Goal: Information Seeking & Learning: Learn about a topic

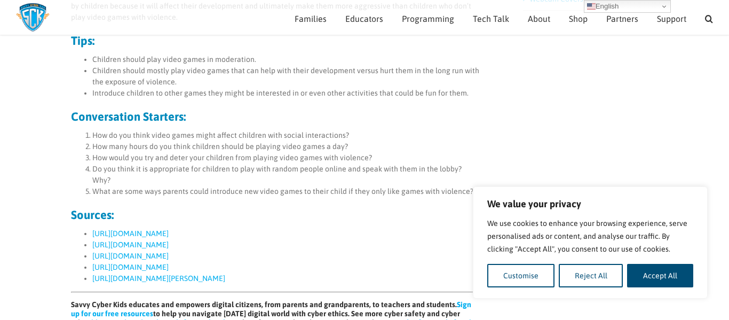
scroll to position [733, 0]
click at [640, 280] on button "Accept All" at bounding box center [660, 275] width 66 height 23
checkbox input "true"
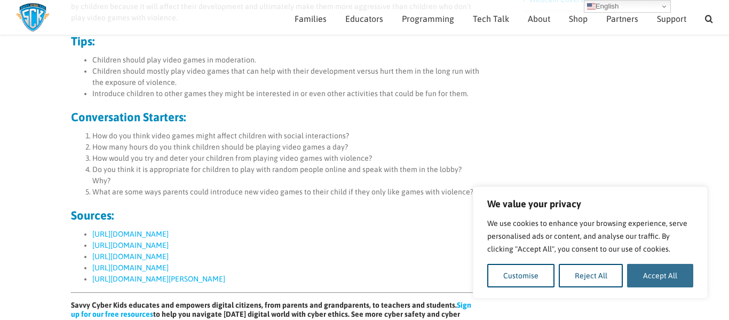
checkbox input "true"
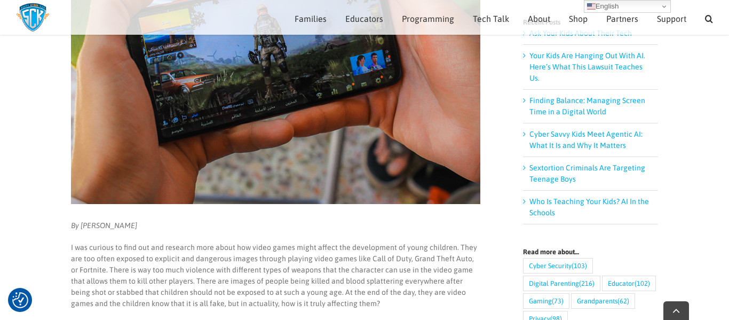
scroll to position [205, 0]
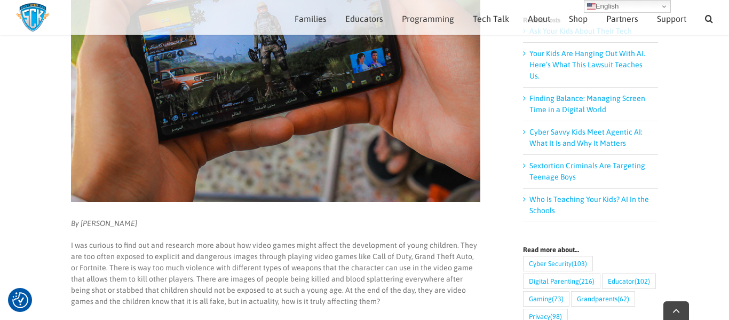
click at [82, 222] on em "By [PERSON_NAME]" at bounding box center [104, 223] width 66 height 9
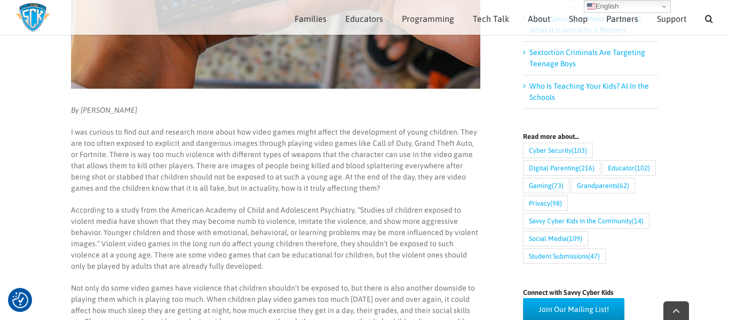
scroll to position [319, 0]
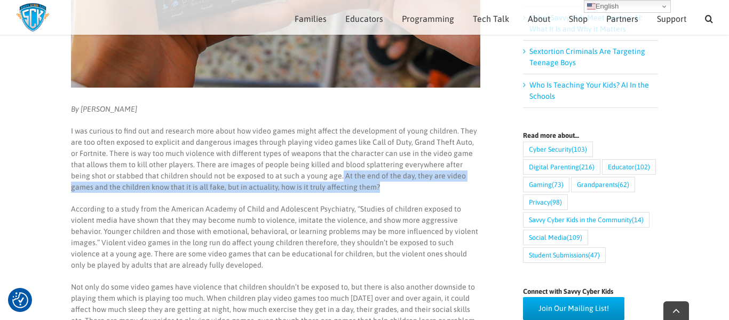
drag, startPoint x: 303, startPoint y: 175, endPoint x: 329, endPoint y: 185, distance: 28.3
click at [329, 185] on p "I was curious to find out and research more about how video games might affect …" at bounding box center [276, 158] width 410 height 67
click at [316, 170] on p "I was curious to find out and research more about how video games might affect …" at bounding box center [276, 158] width 410 height 67
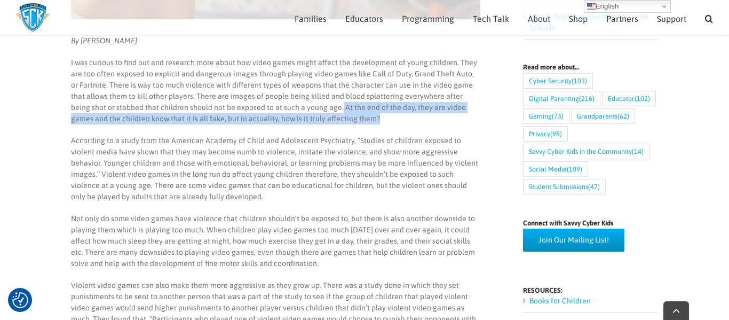
scroll to position [408, 0]
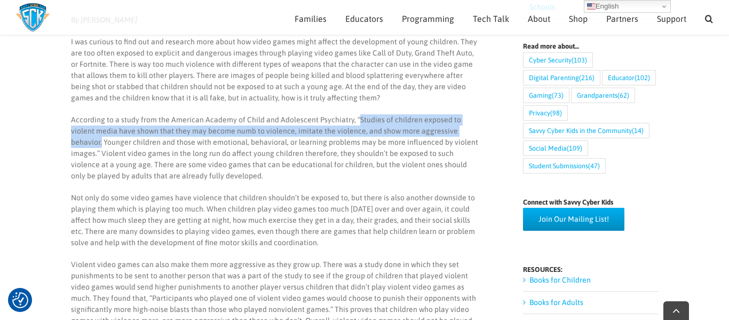
drag, startPoint x: 356, startPoint y: 118, endPoint x: 458, endPoint y: 131, distance: 102.8
click at [458, 131] on p "According to a study from the American Academy of Child and Adolescent Psychiat…" at bounding box center [276, 147] width 410 height 67
copy p "Studies of children exposed to violent media have shown that they may become nu…"
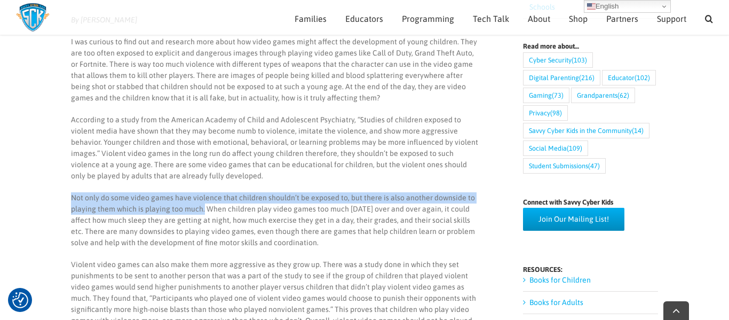
drag, startPoint x: 71, startPoint y: 197, endPoint x: 203, endPoint y: 211, distance: 132.7
click at [203, 211] on p "Not only do some video games have violence that children shouldn’t be exposed t…" at bounding box center [276, 220] width 410 height 56
copy p "Not only do some video games have violence that children shouldn’t be exposed t…"
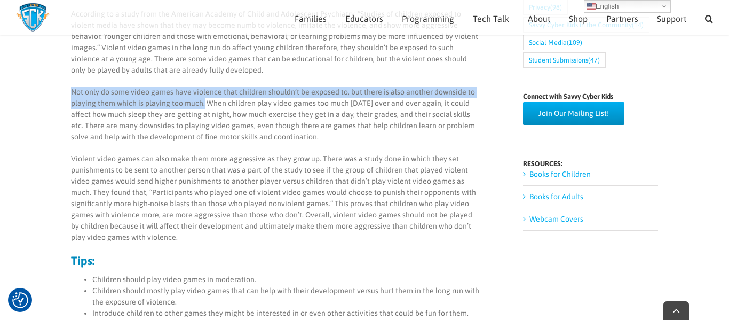
scroll to position [518, 0]
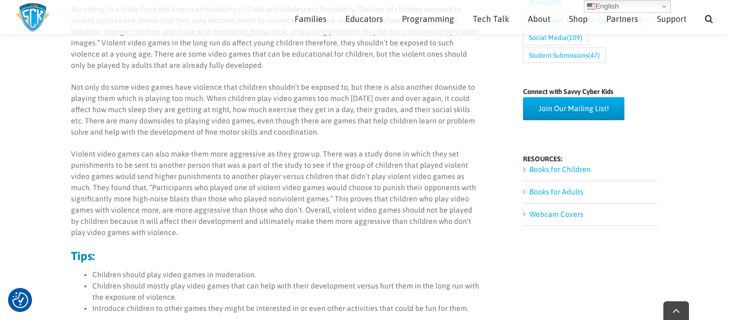
click at [239, 124] on p "Not only do some video games have violence that children shouldn’t be exposed t…" at bounding box center [276, 110] width 410 height 56
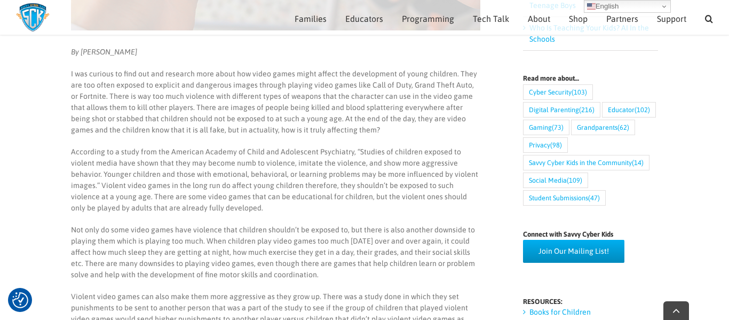
scroll to position [379, 0]
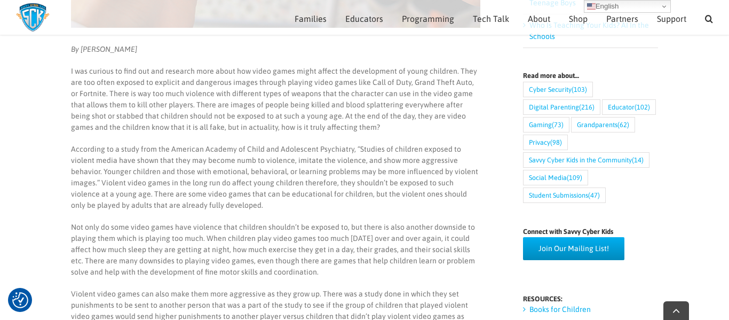
click at [72, 228] on p "Not only do some video games have violence that children shouldn’t be exposed t…" at bounding box center [276, 250] width 410 height 56
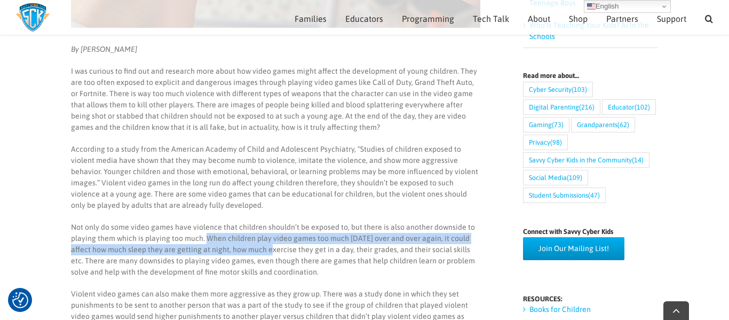
drag, startPoint x: 205, startPoint y: 235, endPoint x: 254, endPoint y: 246, distance: 50.3
click at [254, 246] on p "Not only do some video games have violence that children shouldn’t be exposed t…" at bounding box center [276, 250] width 410 height 56
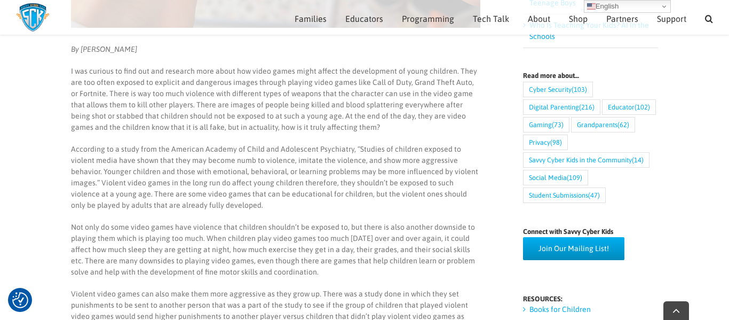
click at [242, 262] on p "Not only do some video games have violence that children shouldn’t be exposed t…" at bounding box center [276, 250] width 410 height 56
drag, startPoint x: 295, startPoint y: 270, endPoint x: 22, endPoint y: 261, distance: 273.0
click at [22, 261] on main "Are Video Games Too Violent for Children? By [PERSON_NAME] I was curious to fin…" at bounding box center [364, 313] width 729 height 1222
copy p "There are many downsides to playing video games, even though there are games th…"
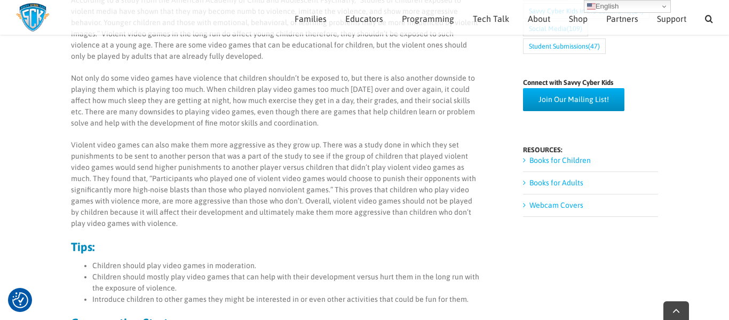
scroll to position [532, 0]
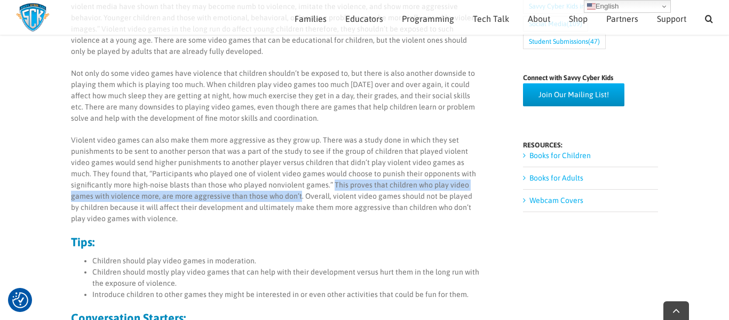
drag, startPoint x: 331, startPoint y: 185, endPoint x: 298, endPoint y: 199, distance: 35.7
click at [298, 199] on p "Violent video games can also make them more aggressive as they grow up. There w…" at bounding box center [276, 180] width 410 height 90
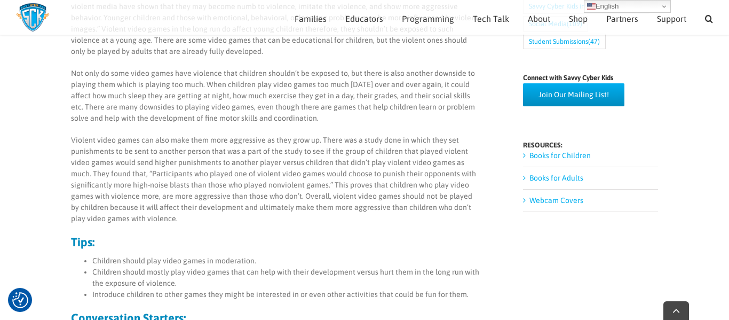
click at [327, 194] on p "Violent video games can also make them more aggressive as they grow up. There w…" at bounding box center [276, 180] width 410 height 90
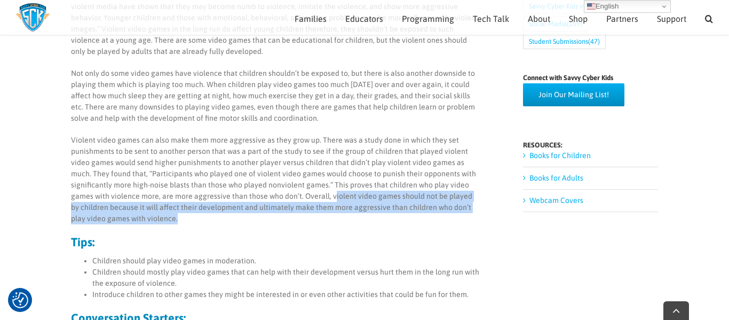
drag, startPoint x: 331, startPoint y: 196, endPoint x: 321, endPoint y: 221, distance: 26.2
click at [321, 221] on p "Violent video games can also make them more aggressive as they grow up. There w…" at bounding box center [276, 180] width 410 height 90
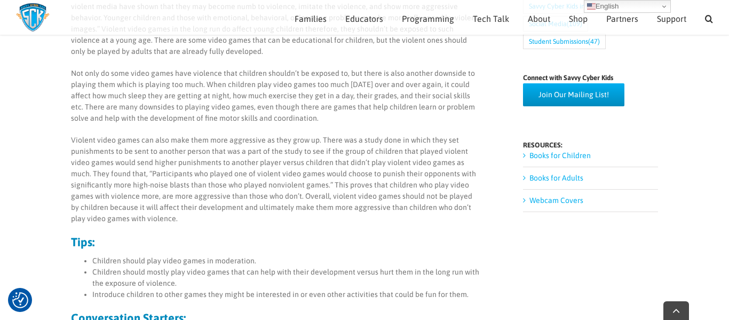
click at [328, 201] on p "Violent video games can also make them more aggressive as they grow up. There w…" at bounding box center [276, 180] width 410 height 90
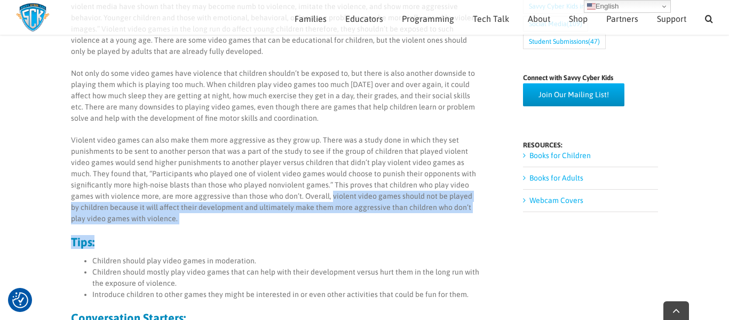
drag, startPoint x: 328, startPoint y: 199, endPoint x: 316, endPoint y: 237, distance: 40.4
click at [316, 237] on div "By [PERSON_NAME] I was curious to find out and research more about how video ga…" at bounding box center [276, 271] width 410 height 762
click at [316, 237] on h3 "Tips:" at bounding box center [276, 242] width 410 height 12
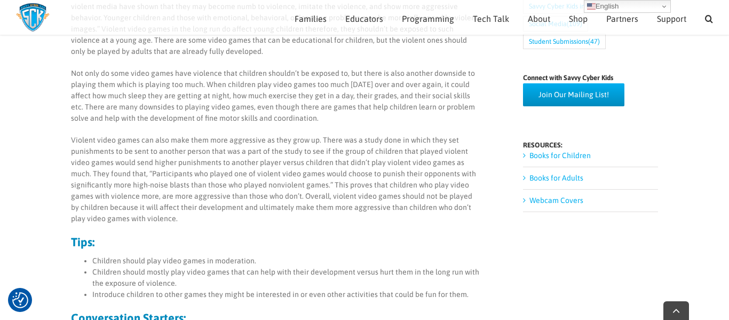
drag, startPoint x: 327, startPoint y: 195, endPoint x: 341, endPoint y: 205, distance: 16.4
click at [341, 205] on p "Violent video games can also make them more aggressive as they grow up. There w…" at bounding box center [276, 180] width 410 height 90
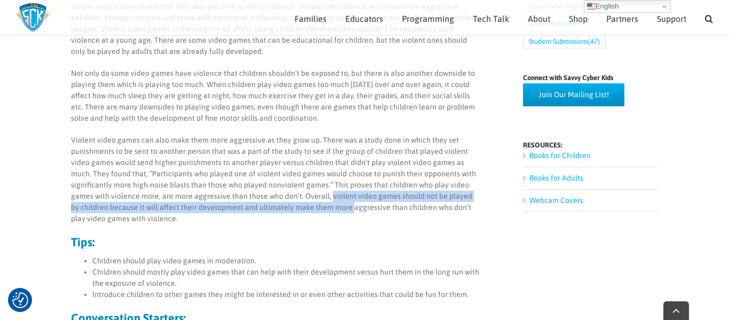
drag, startPoint x: 329, startPoint y: 195, endPoint x: 341, endPoint y: 208, distance: 18.1
click at [341, 208] on p "Violent video games can also make them more aggressive as they grow up. There w…" at bounding box center [276, 180] width 410 height 90
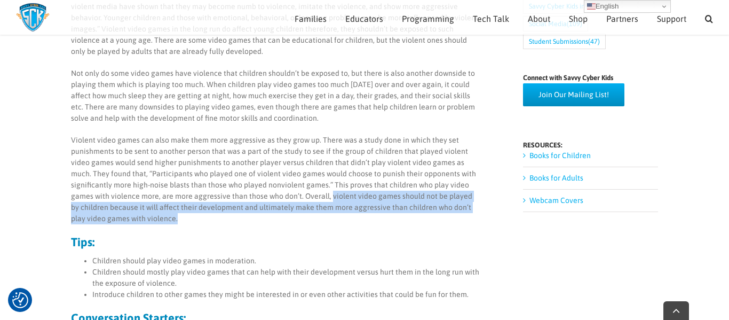
drag, startPoint x: 329, startPoint y: 198, endPoint x: 334, endPoint y: 217, distance: 19.7
click at [334, 217] on p "Violent video games can also make them more aggressive as they grow up. There w…" at bounding box center [276, 180] width 410 height 90
copy p "violent video games should not be played by children because it will affect the…"
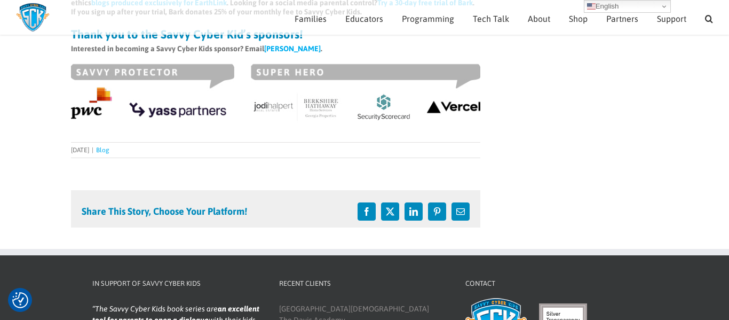
scroll to position [1053, 0]
